Goal: Communication & Community: Ask a question

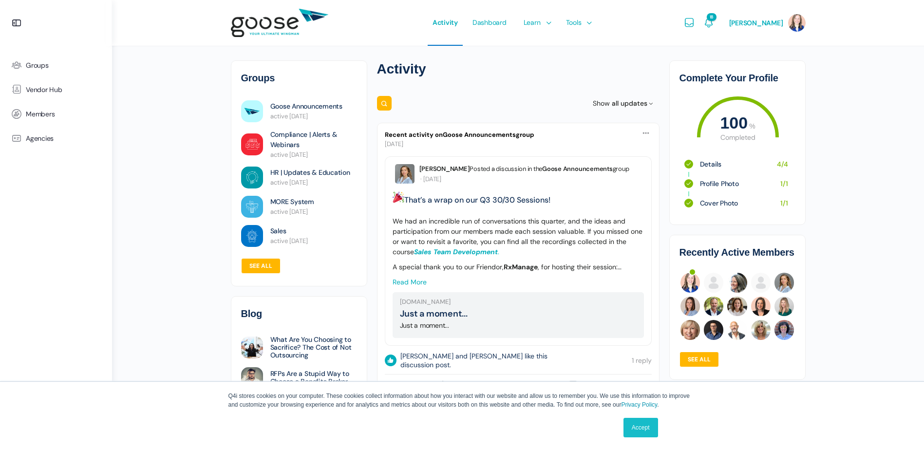
click at [643, 426] on link "Accept" at bounding box center [641, 427] width 35 height 19
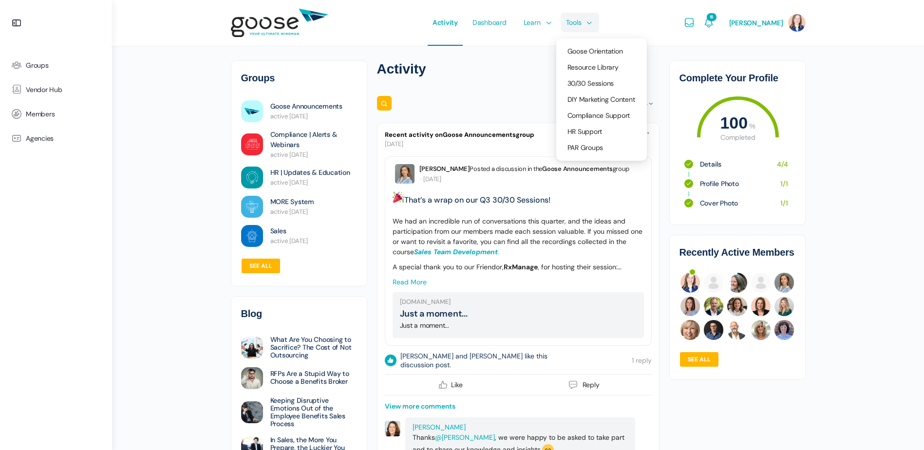
click at [593, 23] on li "Tools Goose Orientation Resource Library 30/30 Sessions DIY Marketing Content C…" at bounding box center [576, 23] width 41 height 46
click at [597, 98] on span "DIY Marketing Content" at bounding box center [602, 99] width 68 height 9
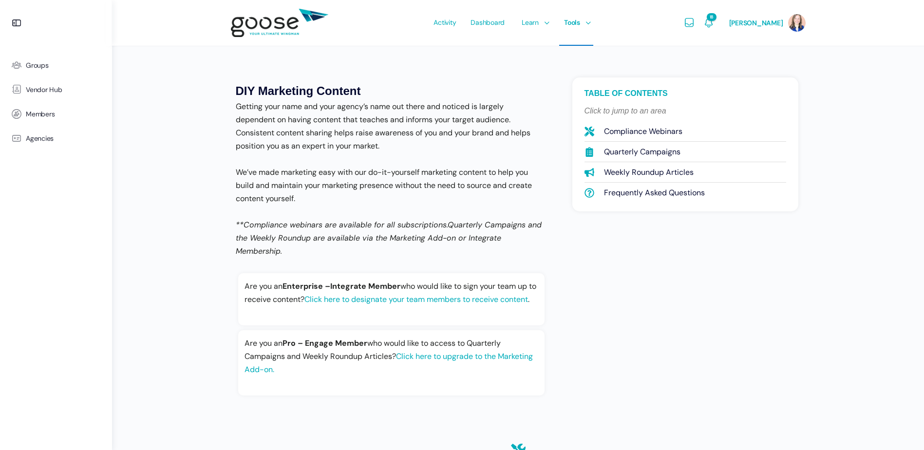
click at [680, 386] on div "DIY Marketing Content Getting your name and your agency’s name out there and no…" at bounding box center [518, 245] width 575 height 337
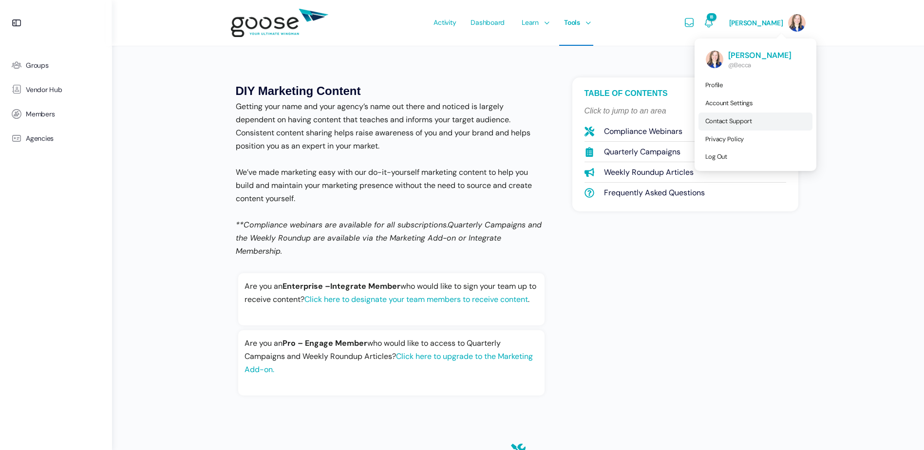
click at [732, 122] on span "Contact Support" at bounding box center [729, 121] width 47 height 8
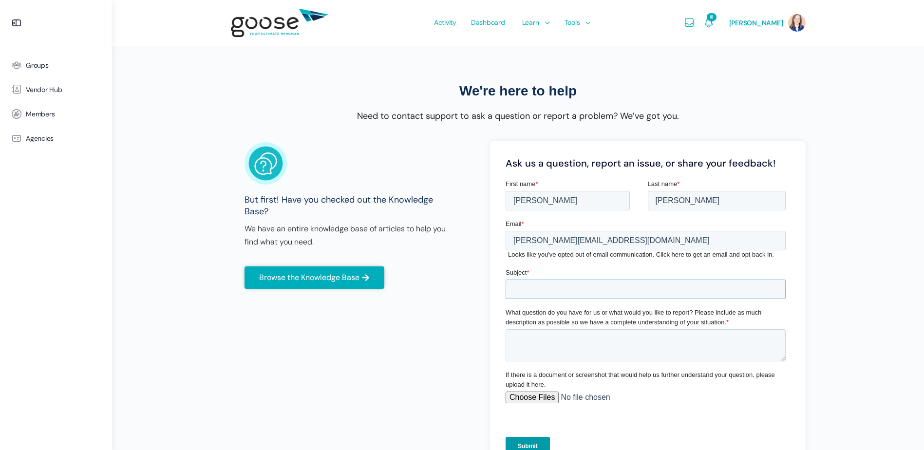
click at [594, 296] on input "Subject *" at bounding box center [645, 289] width 280 height 19
type input "Quarterly Campaign Marketing Question"
click at [583, 329] on textarea "What question do you have for us or what would you like to report? Please inclu…" at bounding box center [645, 345] width 280 height 32
type textarea "Can Erin and I get"
